Goal: Task Accomplishment & Management: Use online tool/utility

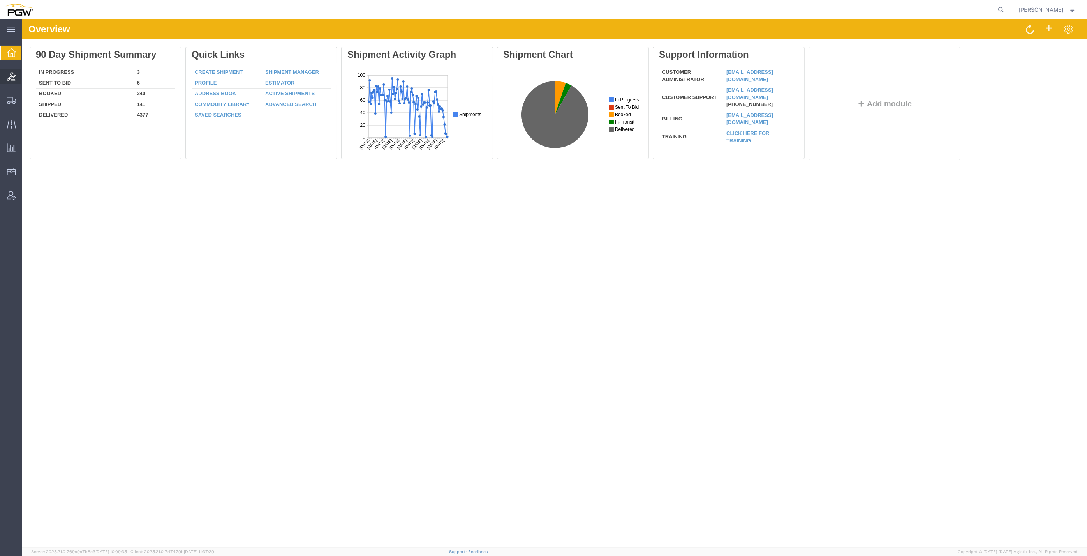
click at [27, 81] on span "Bids" at bounding box center [23, 77] width 5 height 16
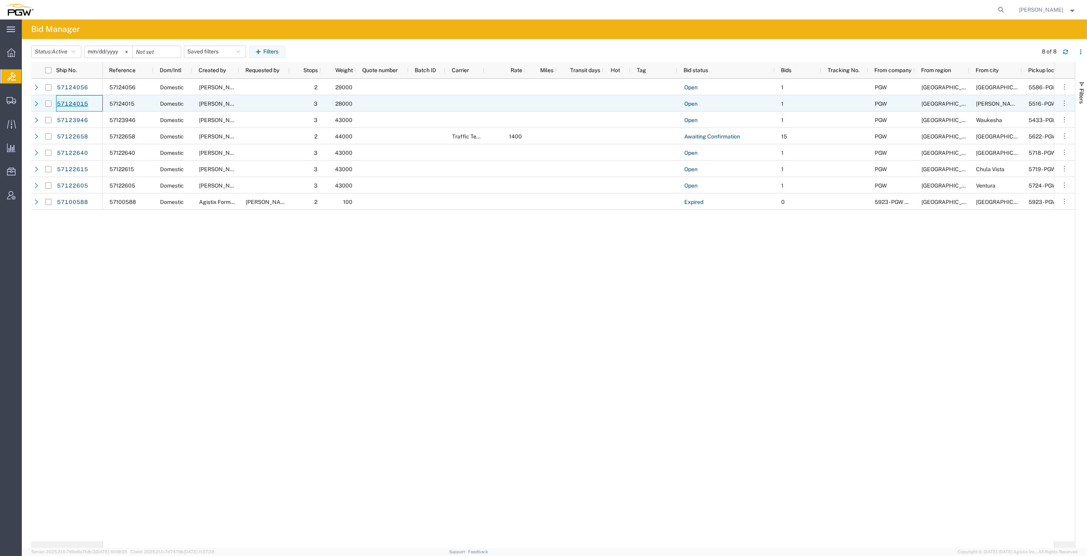
click at [68, 102] on link "57124015" at bounding box center [72, 104] width 32 height 12
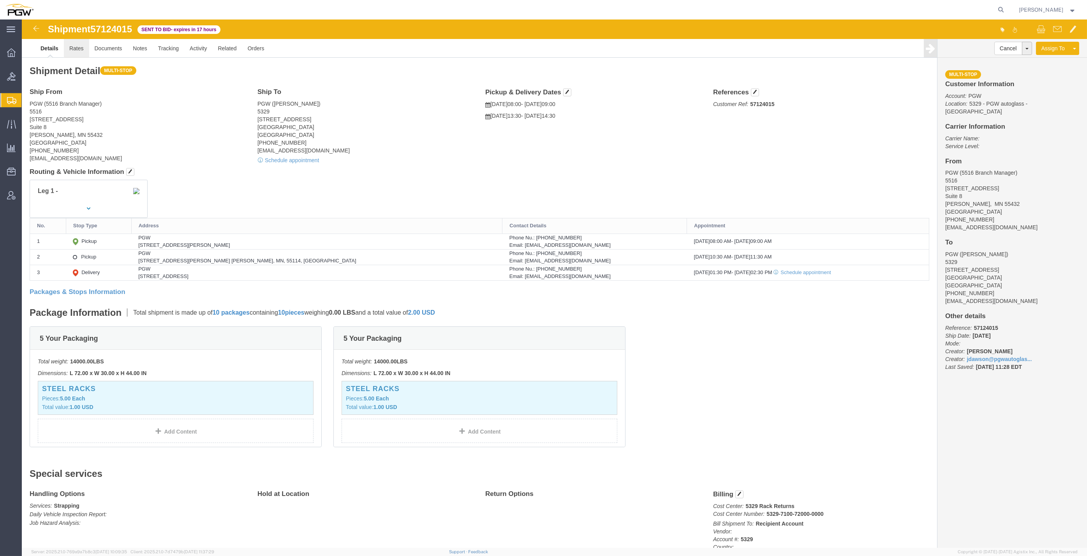
click link "Rates"
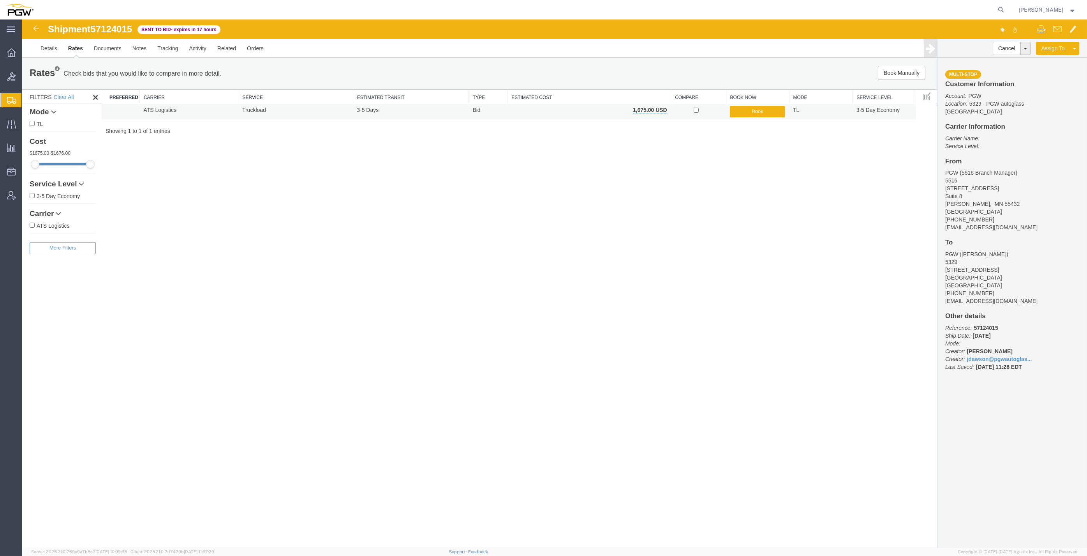
click at [774, 105] on td "Book" at bounding box center [757, 111] width 63 height 15
click at [772, 110] on button "Book" at bounding box center [757, 111] width 55 height 11
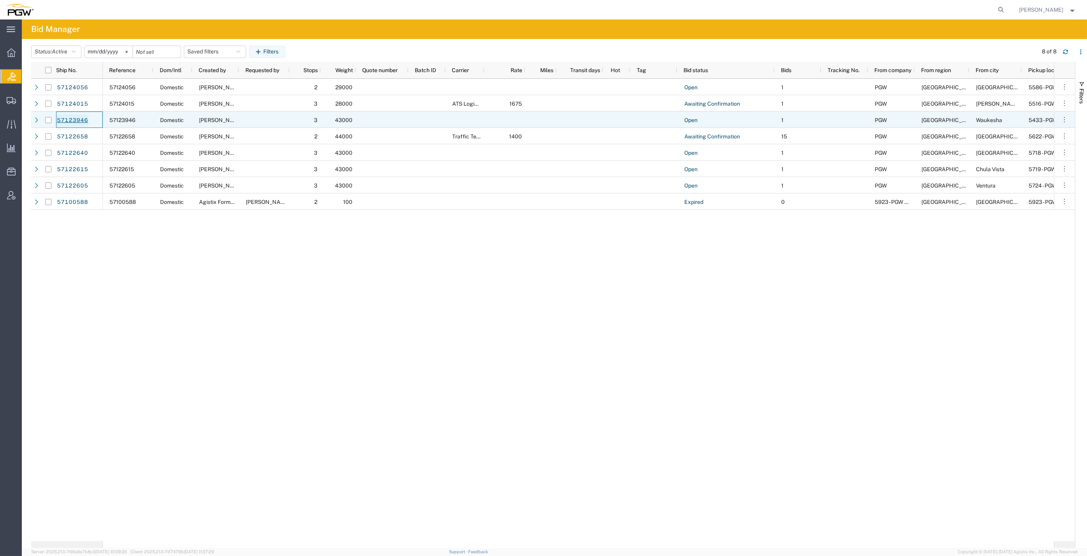
click at [79, 121] on link "57123946" at bounding box center [72, 120] width 32 height 12
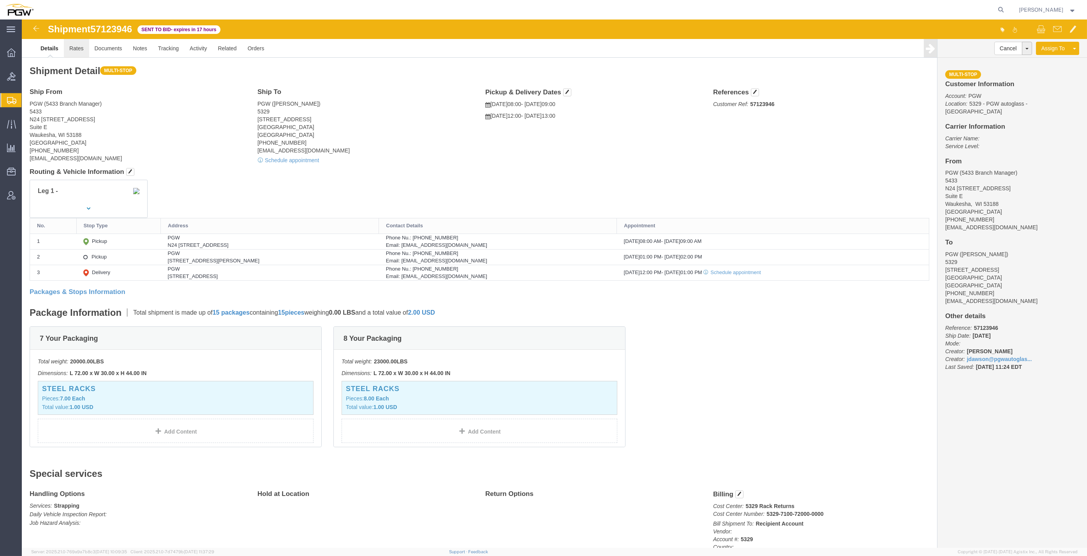
click link "Rates"
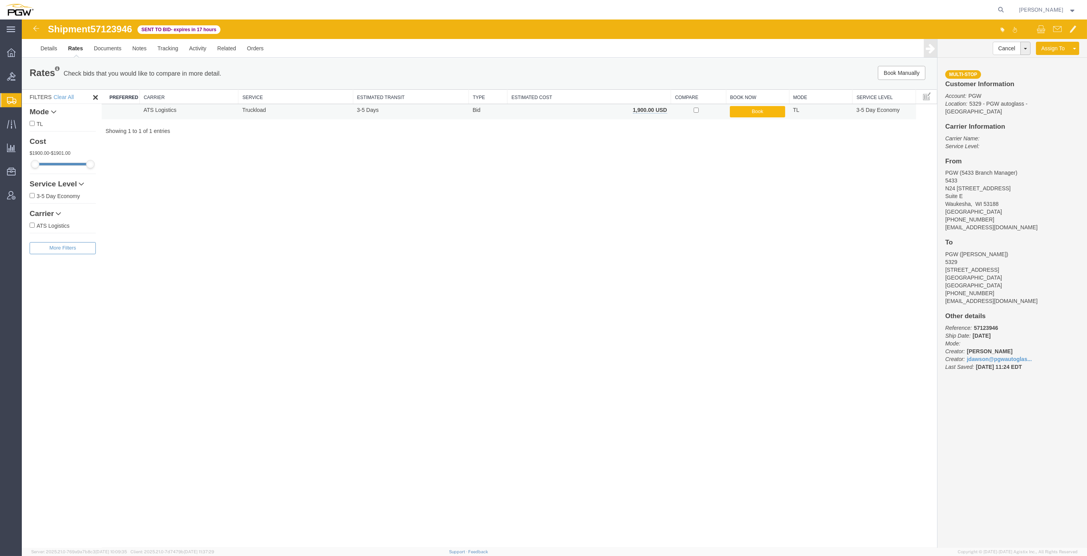
click at [759, 116] on button "Book" at bounding box center [757, 111] width 55 height 11
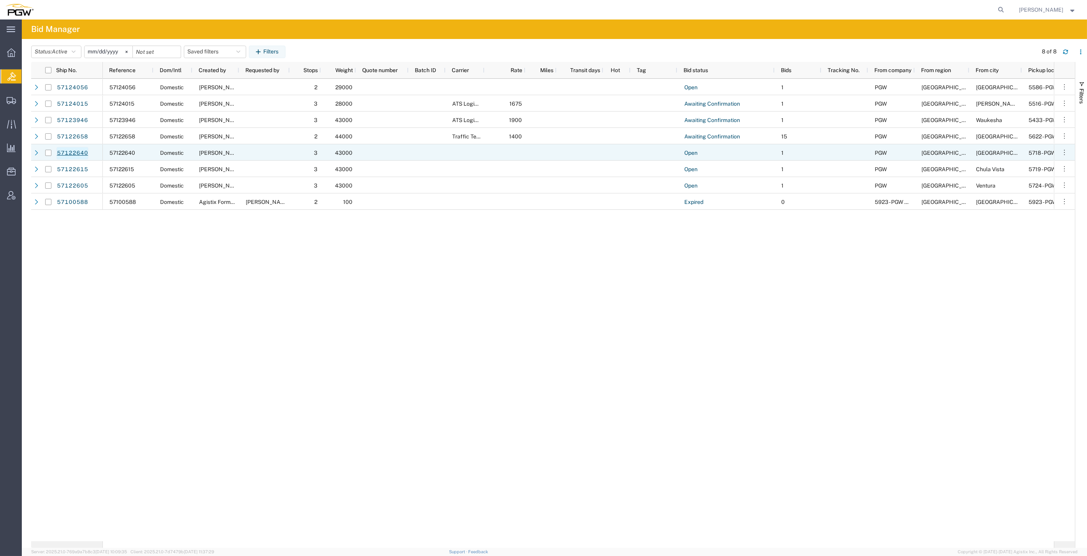
click at [68, 153] on link "57122640" at bounding box center [72, 153] width 32 height 12
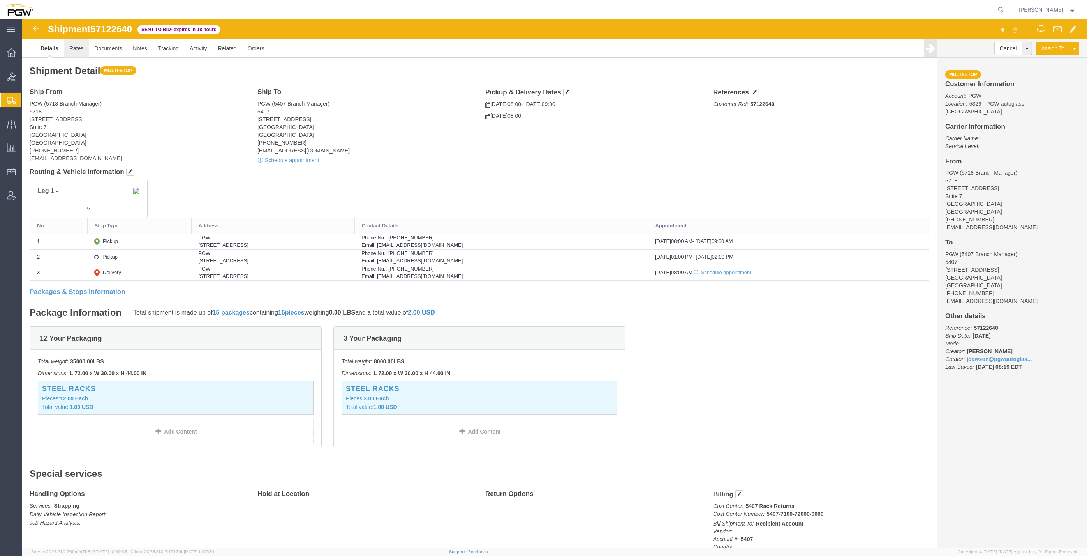
click link "Rates"
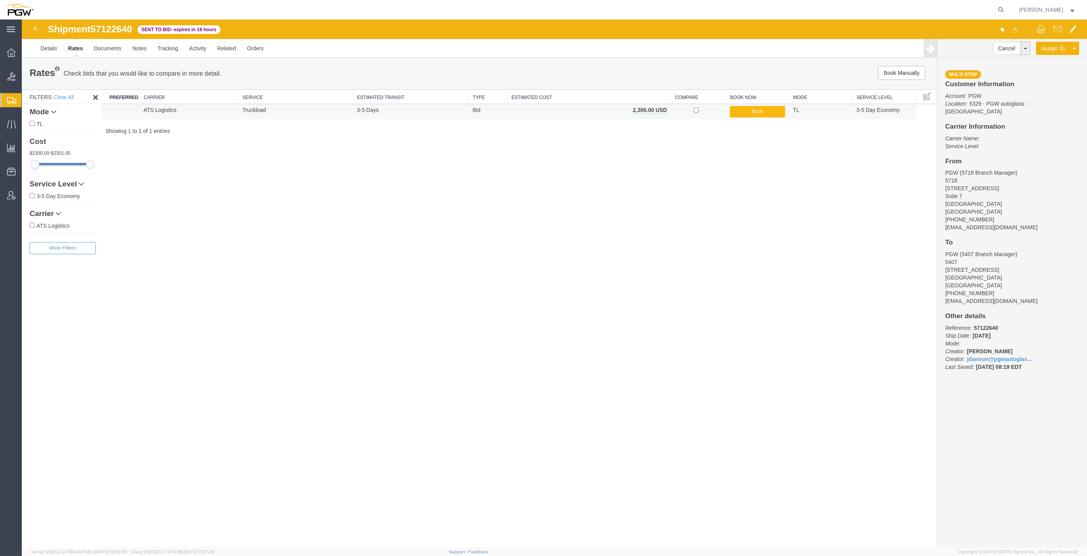
click at [749, 113] on button "Book" at bounding box center [757, 111] width 55 height 11
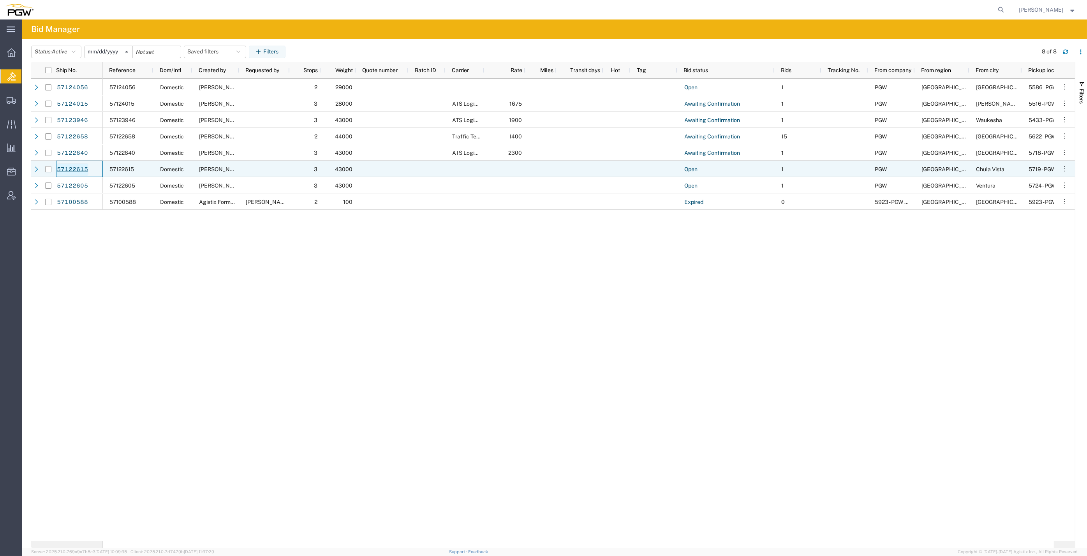
click at [83, 168] on link "57122615" at bounding box center [72, 169] width 32 height 12
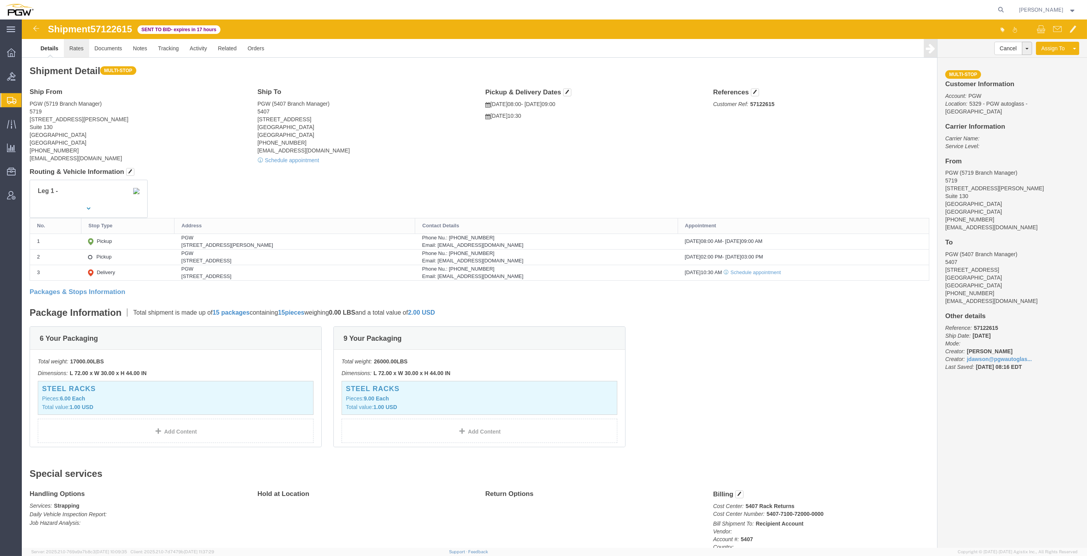
click link "Rates"
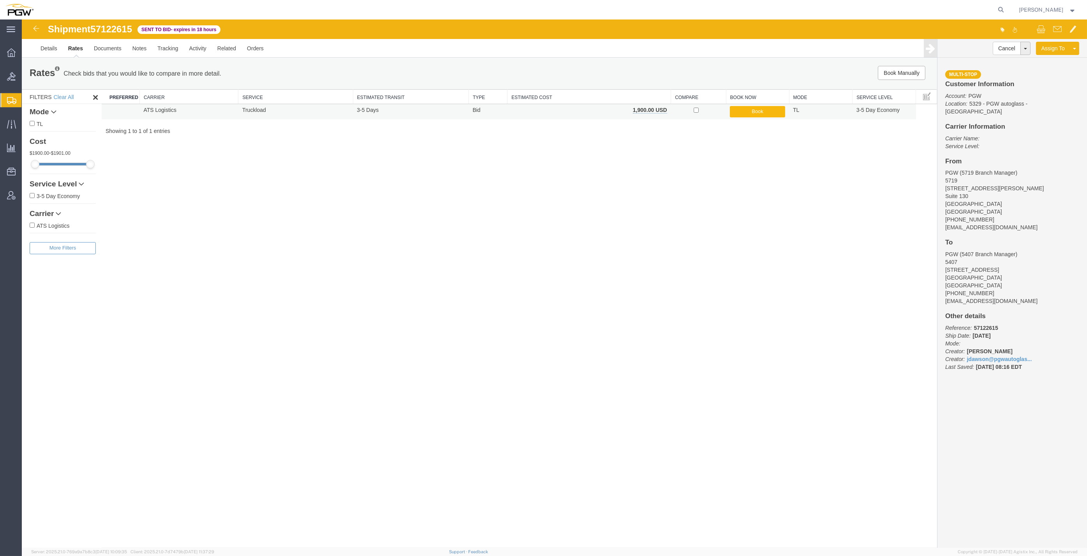
click at [746, 114] on button "Book" at bounding box center [757, 111] width 55 height 11
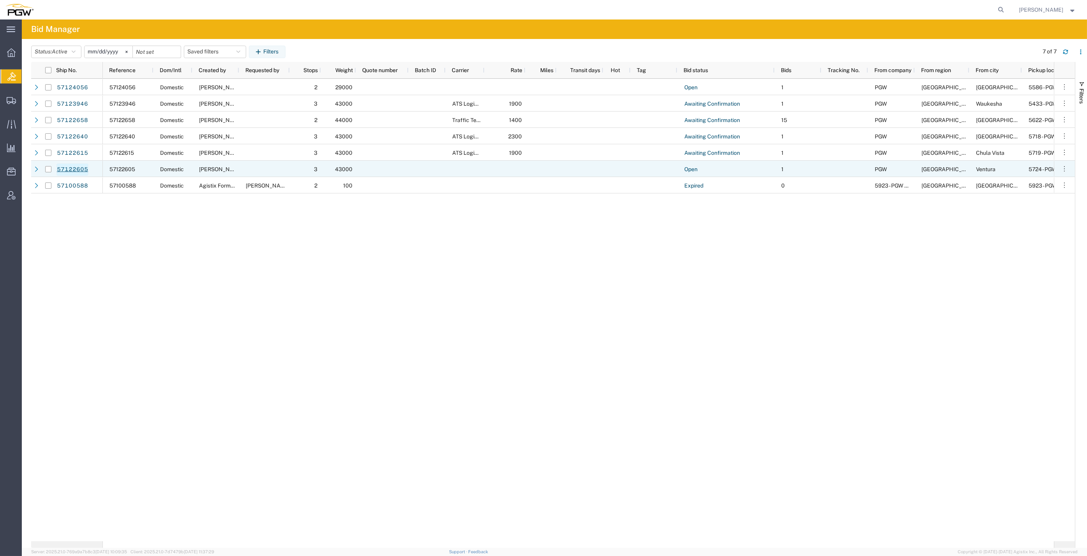
click at [76, 168] on link "57122605" at bounding box center [72, 169] width 32 height 12
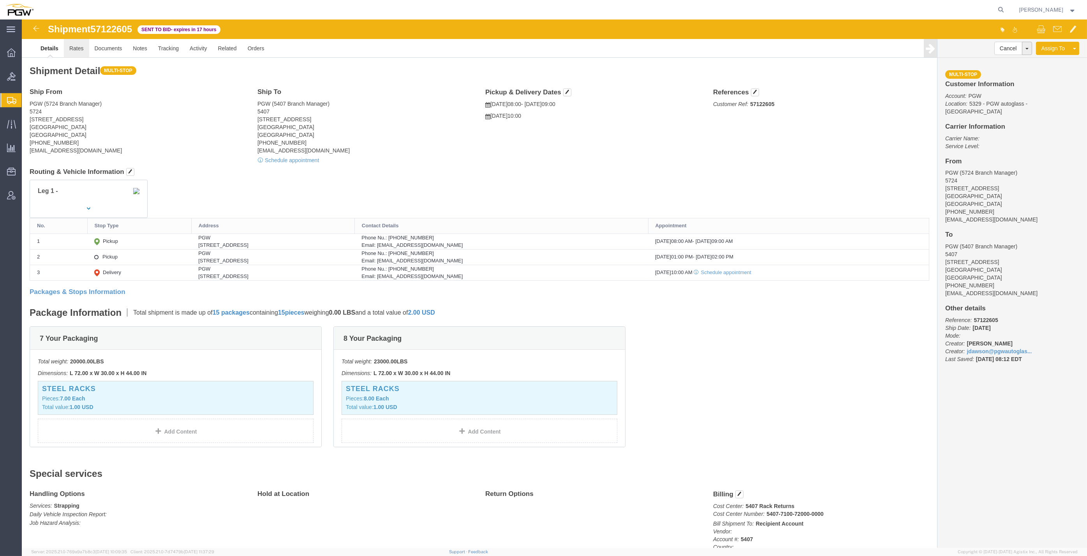
click link "Rates"
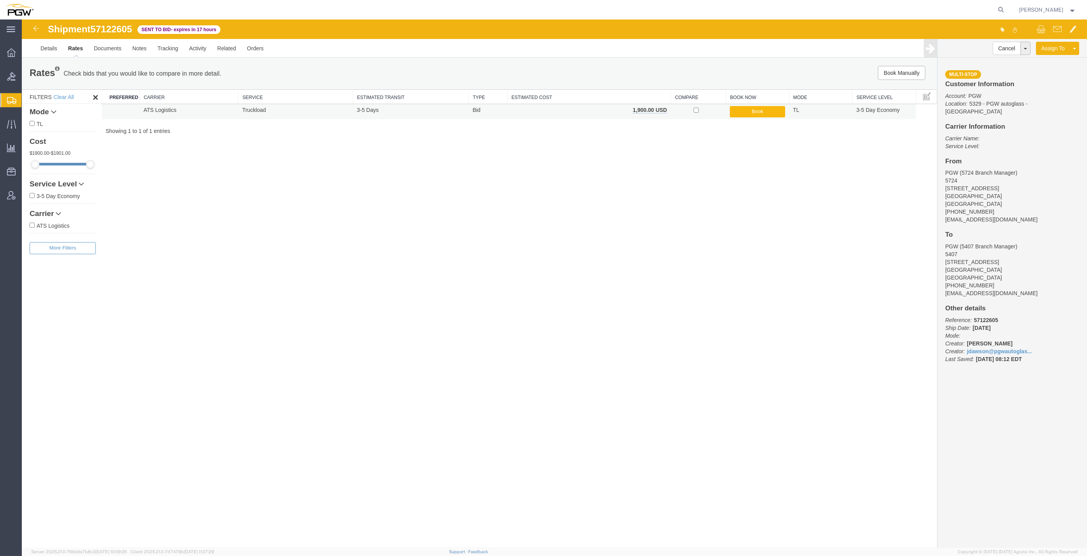
click at [753, 112] on button "Book" at bounding box center [757, 111] width 55 height 11
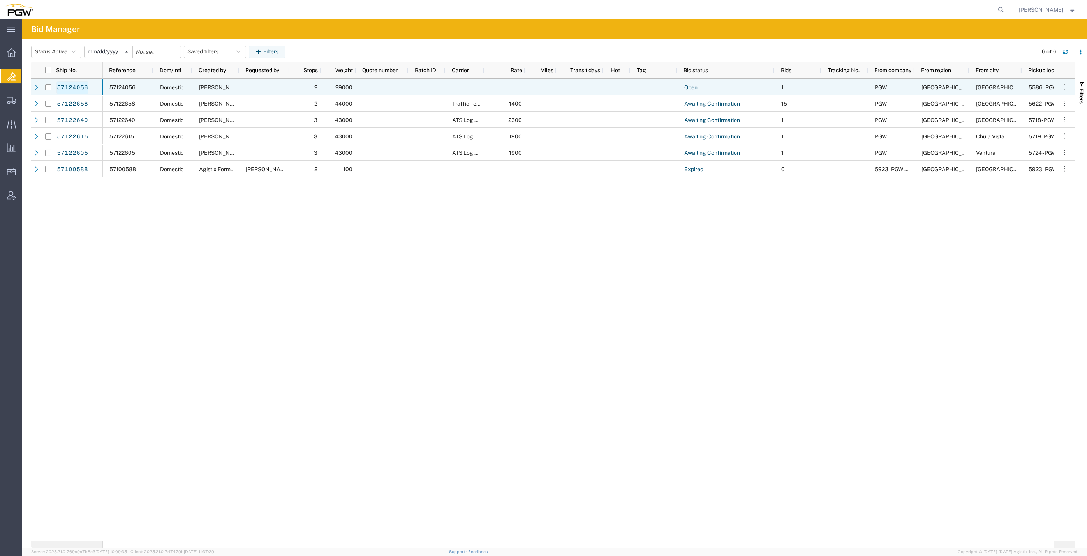
click at [83, 88] on link "57124056" at bounding box center [72, 87] width 32 height 12
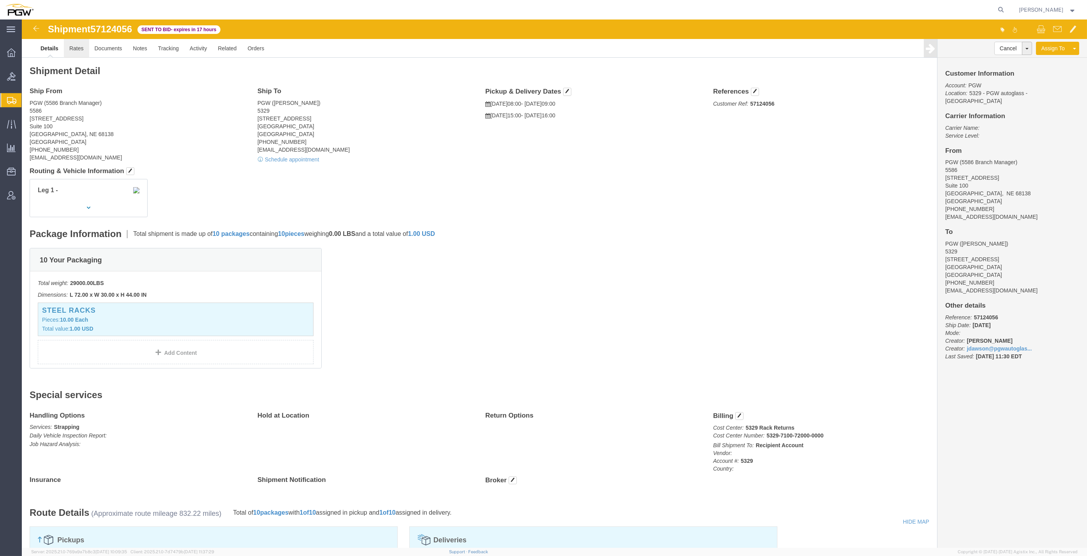
click link "Rates"
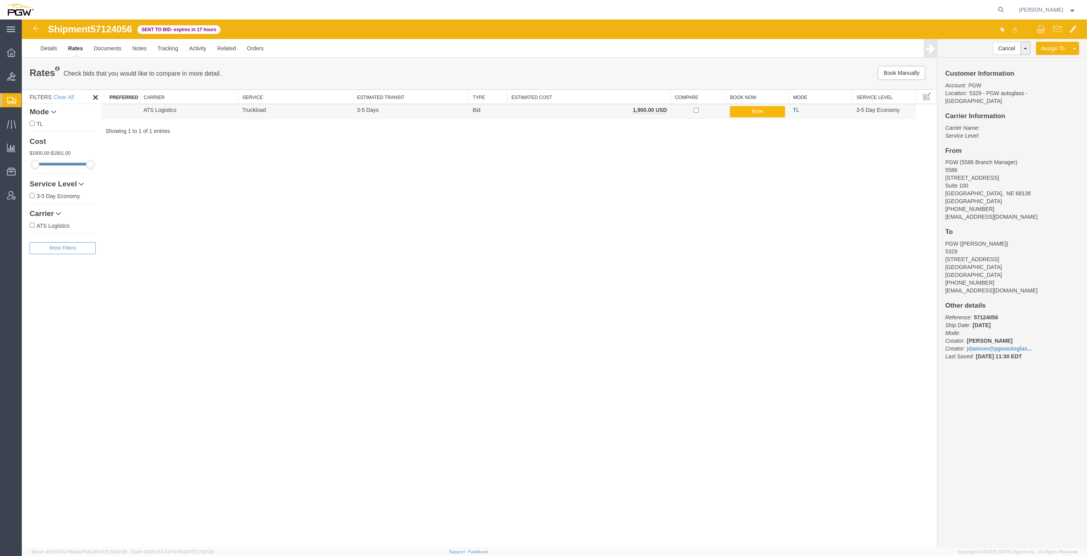
click at [753, 113] on button "Book" at bounding box center [757, 111] width 55 height 11
